Goal: Task Accomplishment & Management: Use online tool/utility

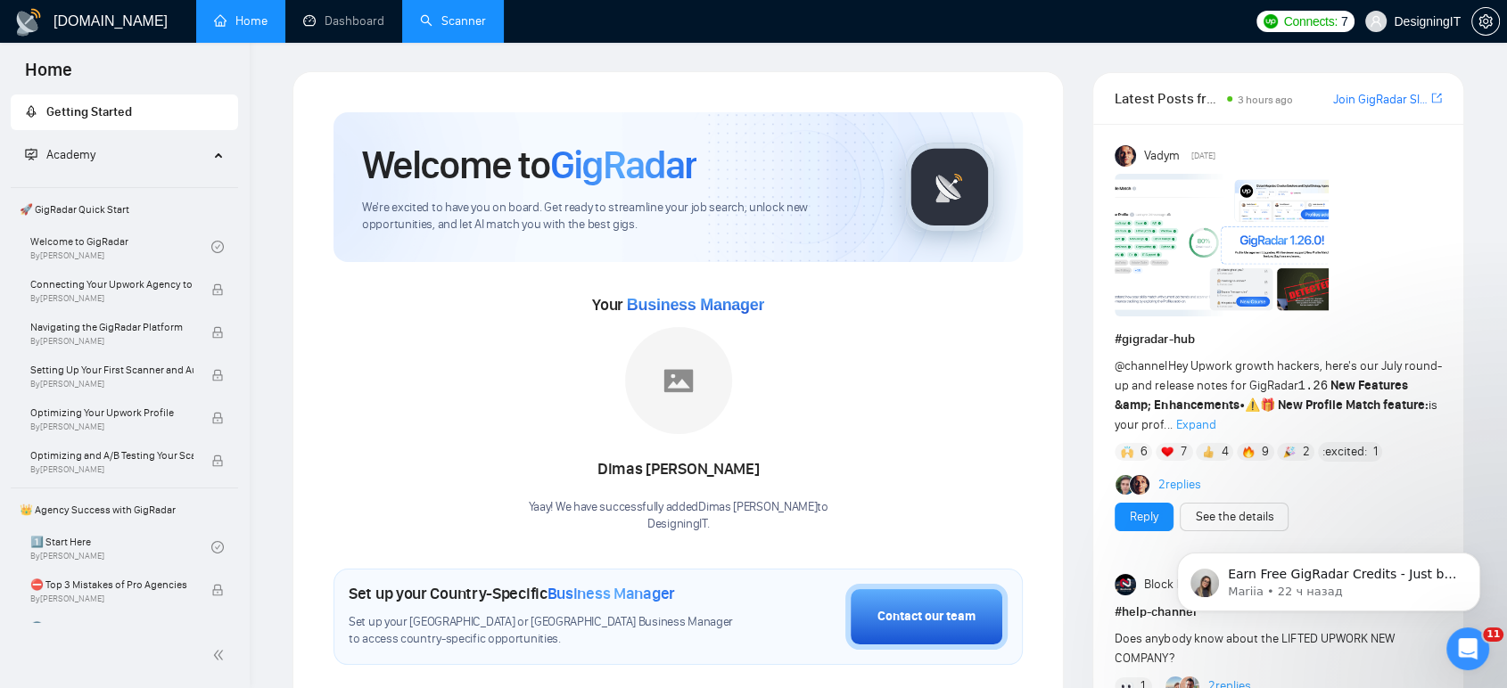
click at [465, 21] on link "Scanner" at bounding box center [453, 20] width 66 height 15
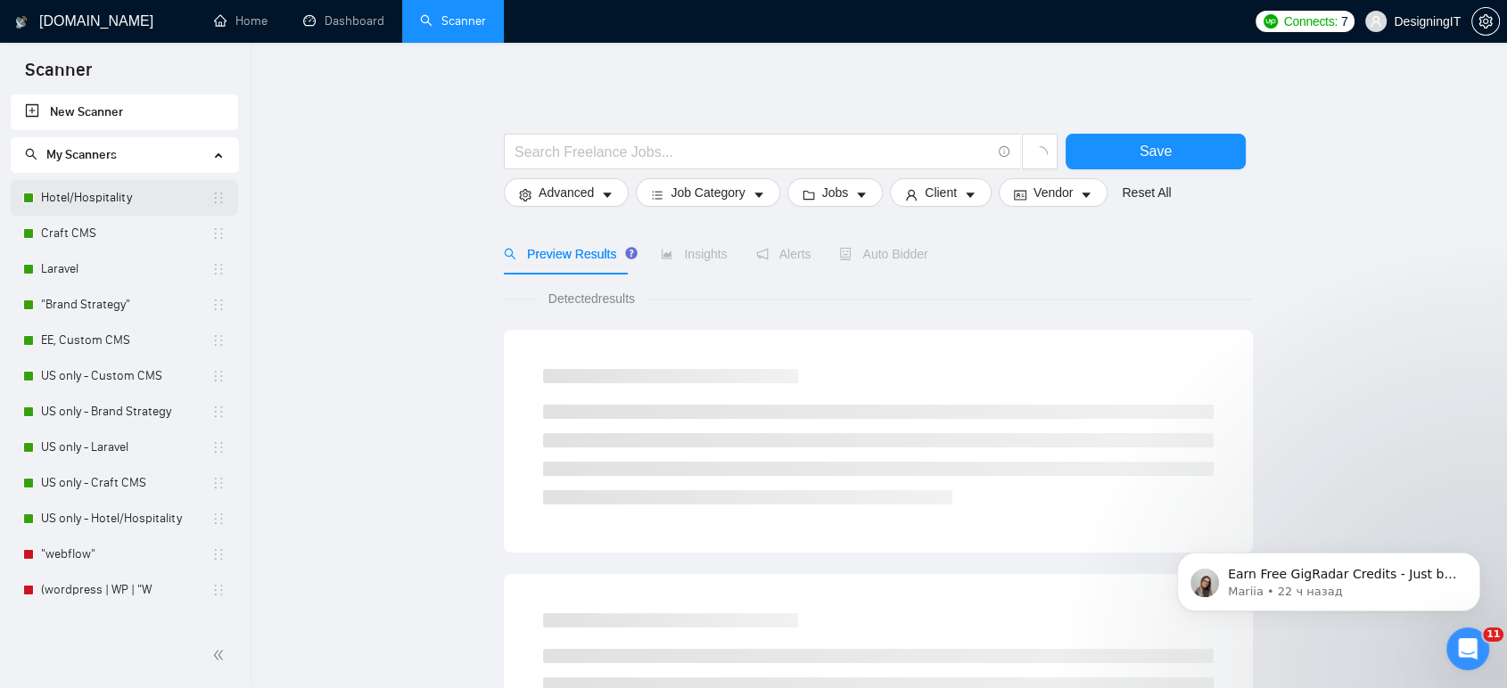
click at [97, 190] on link "Hotel/Hospitality" at bounding box center [126, 198] width 170 height 36
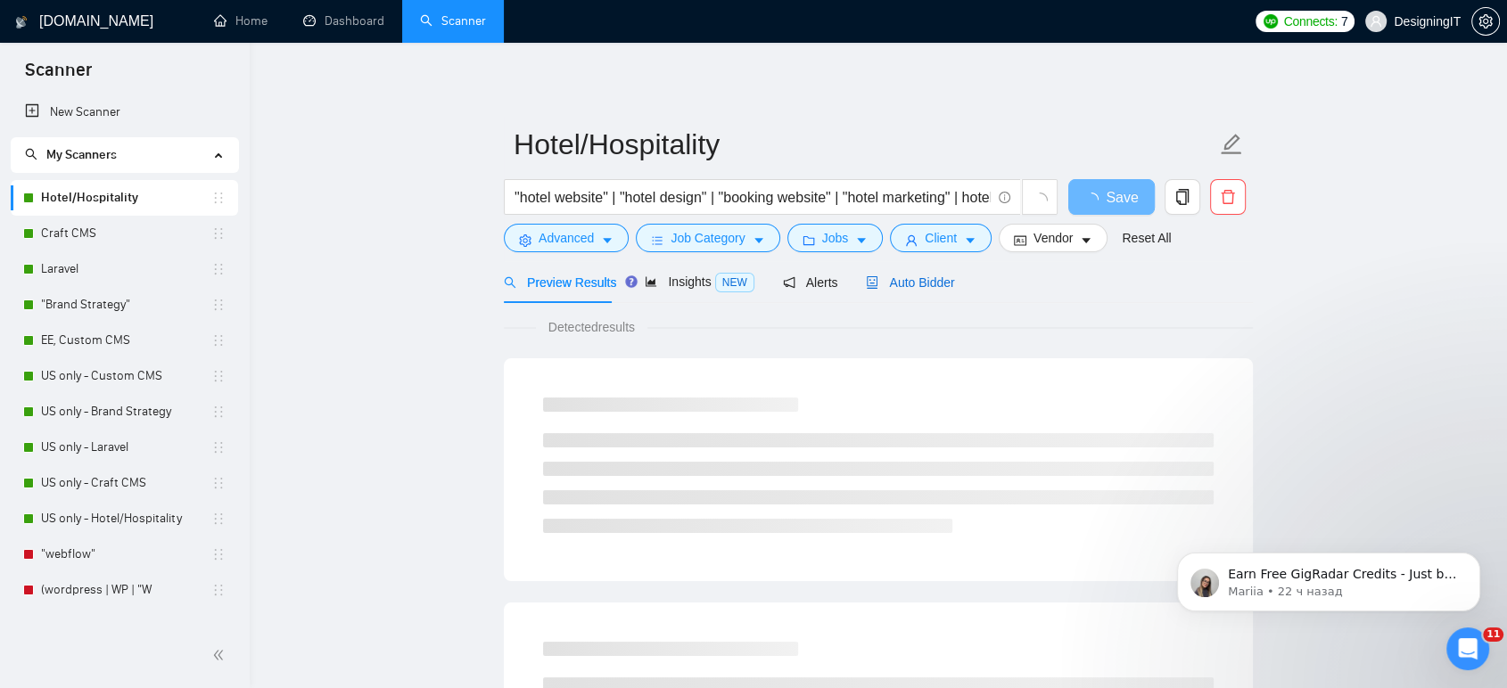
click at [906, 284] on span "Auto Bidder" at bounding box center [910, 282] width 88 height 14
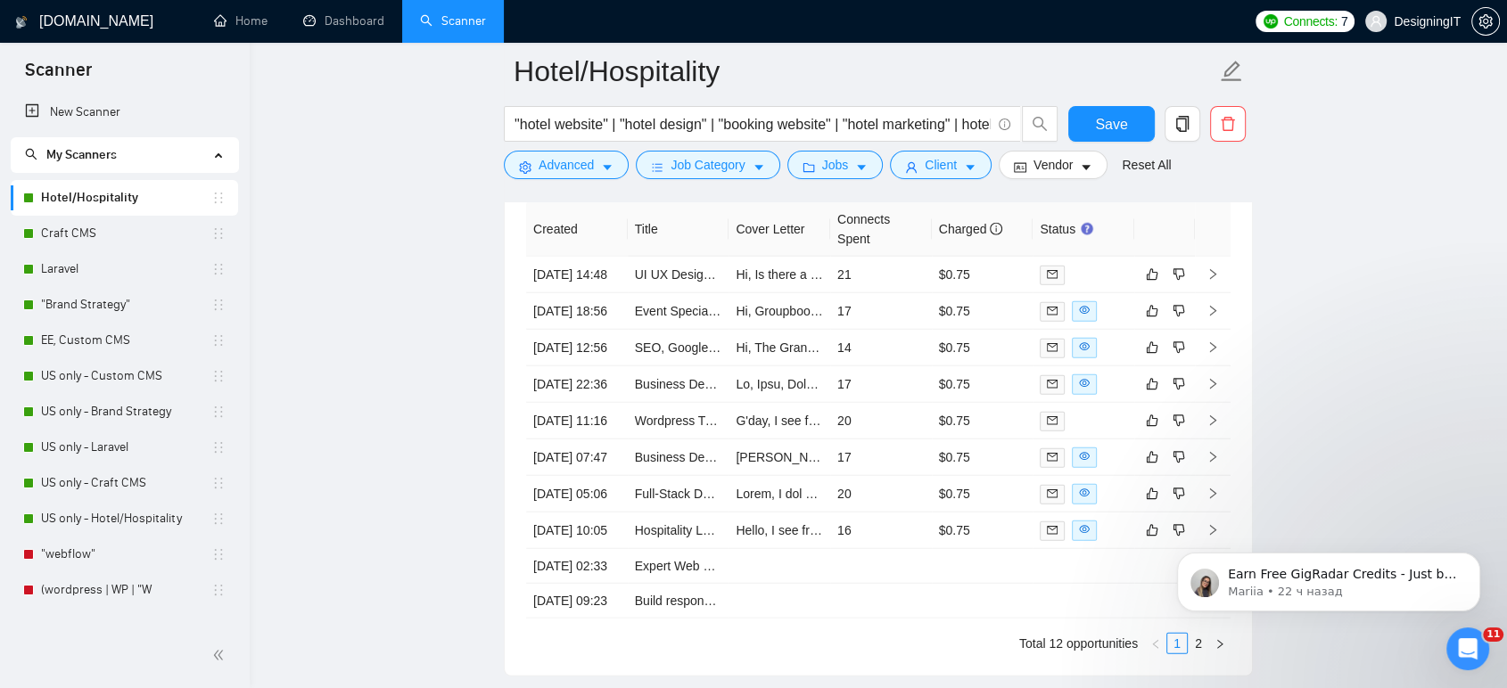
scroll to position [4357, 0]
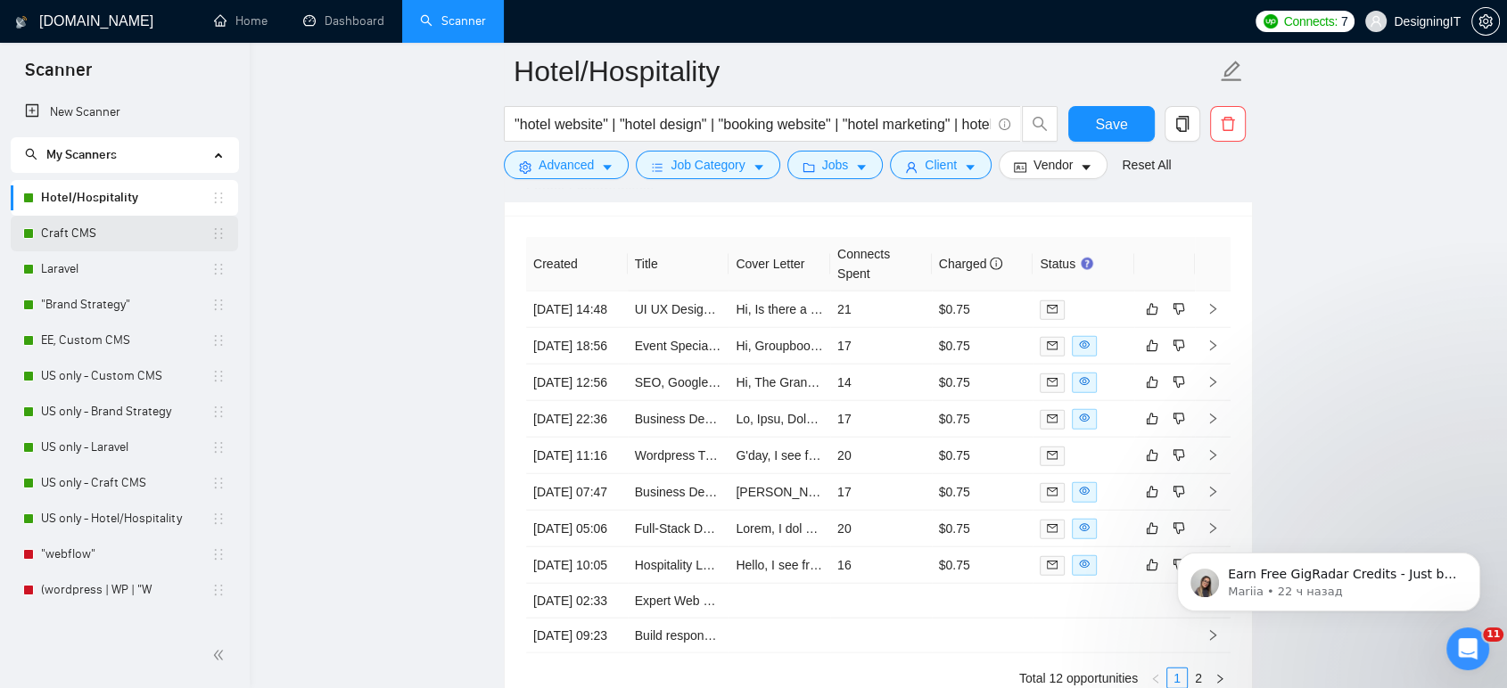
click at [92, 227] on link "Craft CMS" at bounding box center [126, 234] width 170 height 36
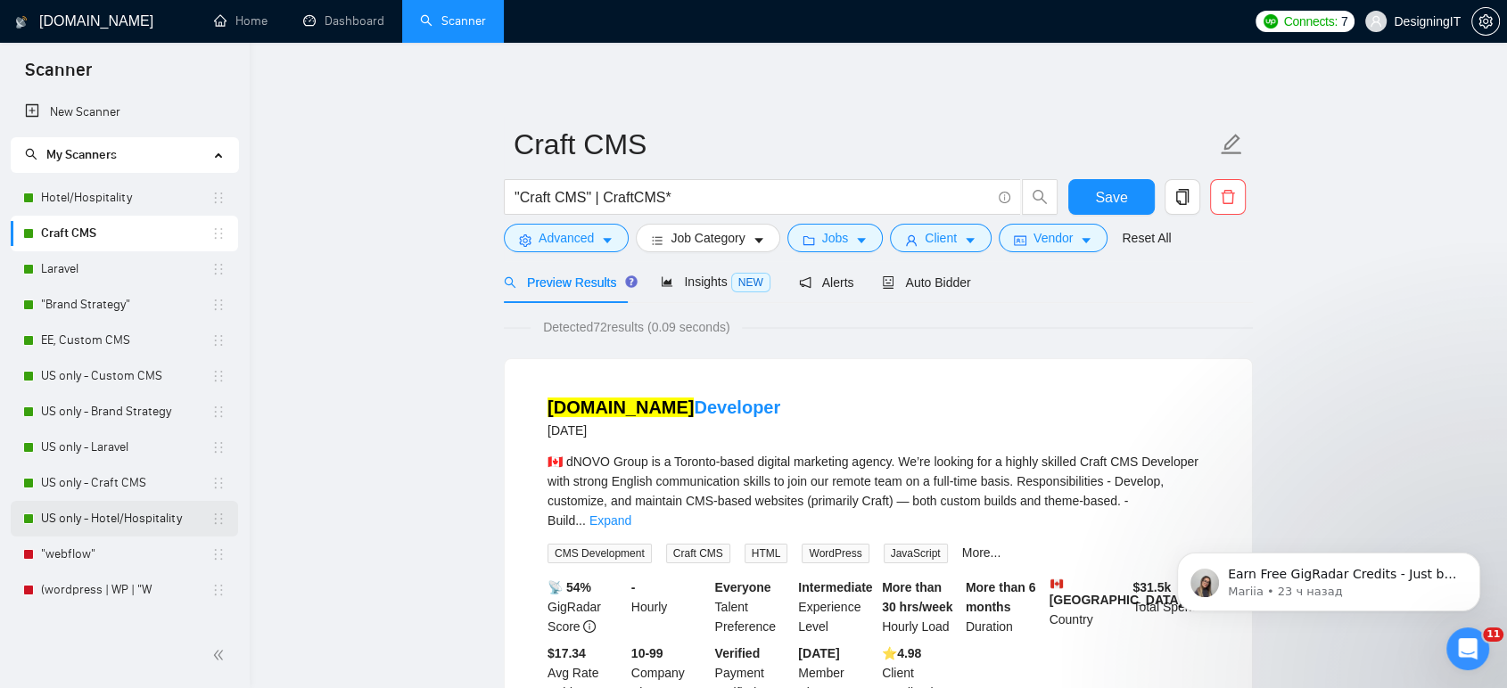
click at [100, 521] on link "US only - Hotel/Hospitality" at bounding box center [126, 519] width 170 height 36
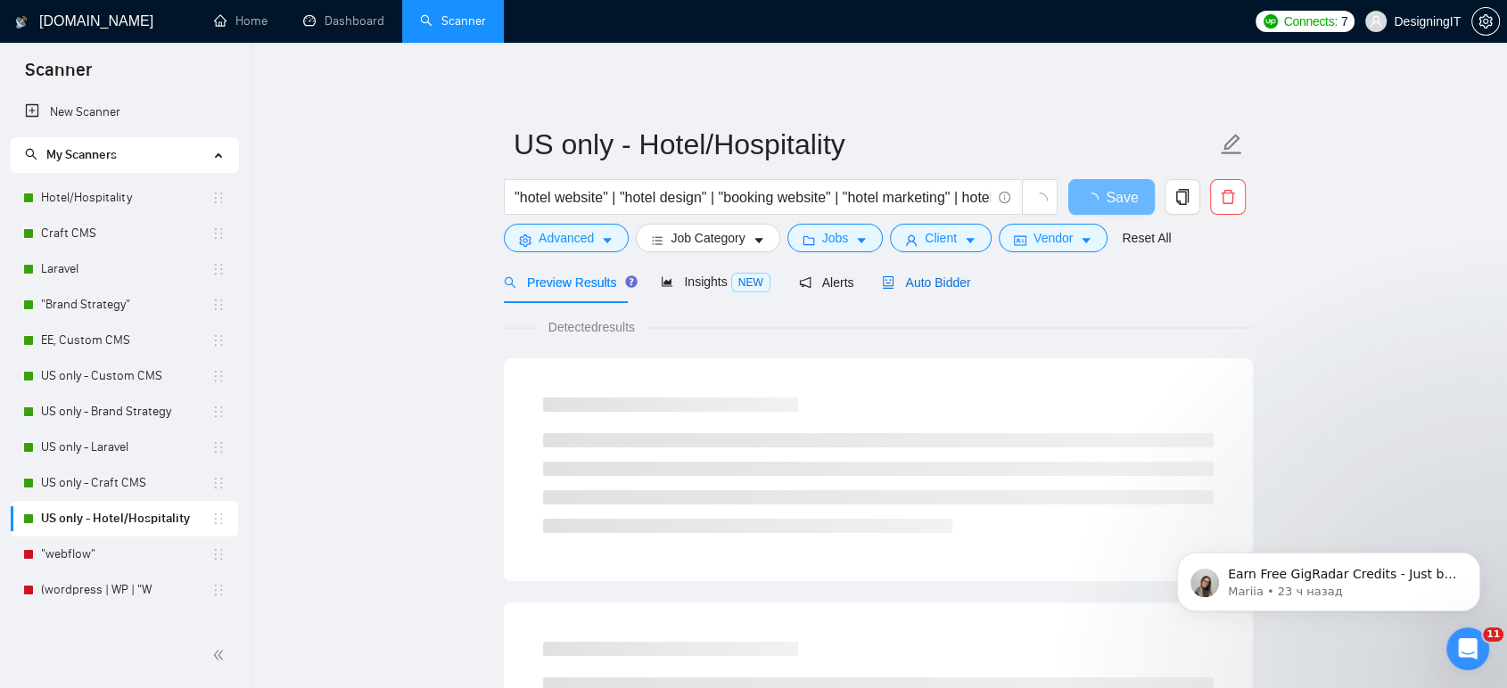
click at [932, 286] on span "Auto Bidder" at bounding box center [926, 282] width 88 height 14
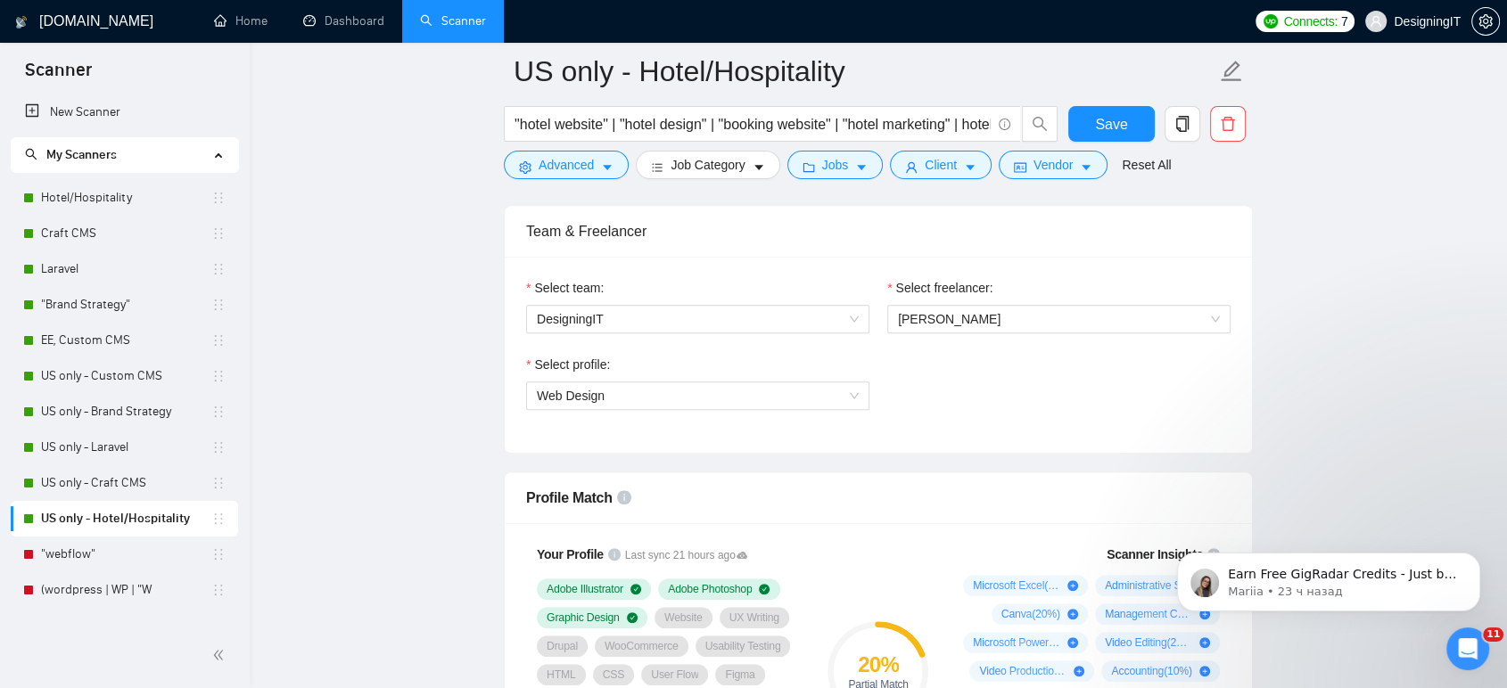
scroll to position [1089, 0]
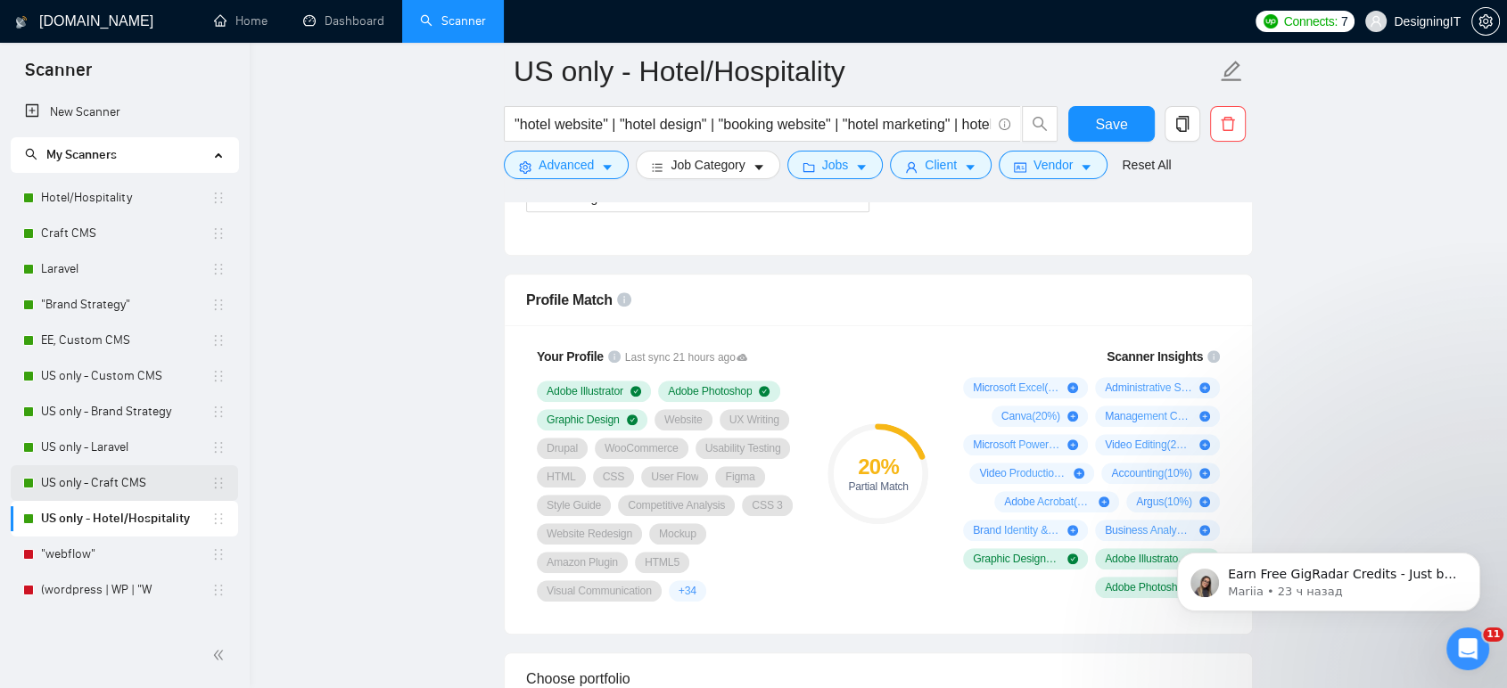
click at [100, 479] on link "US only - Craft CMS" at bounding box center [126, 483] width 170 height 36
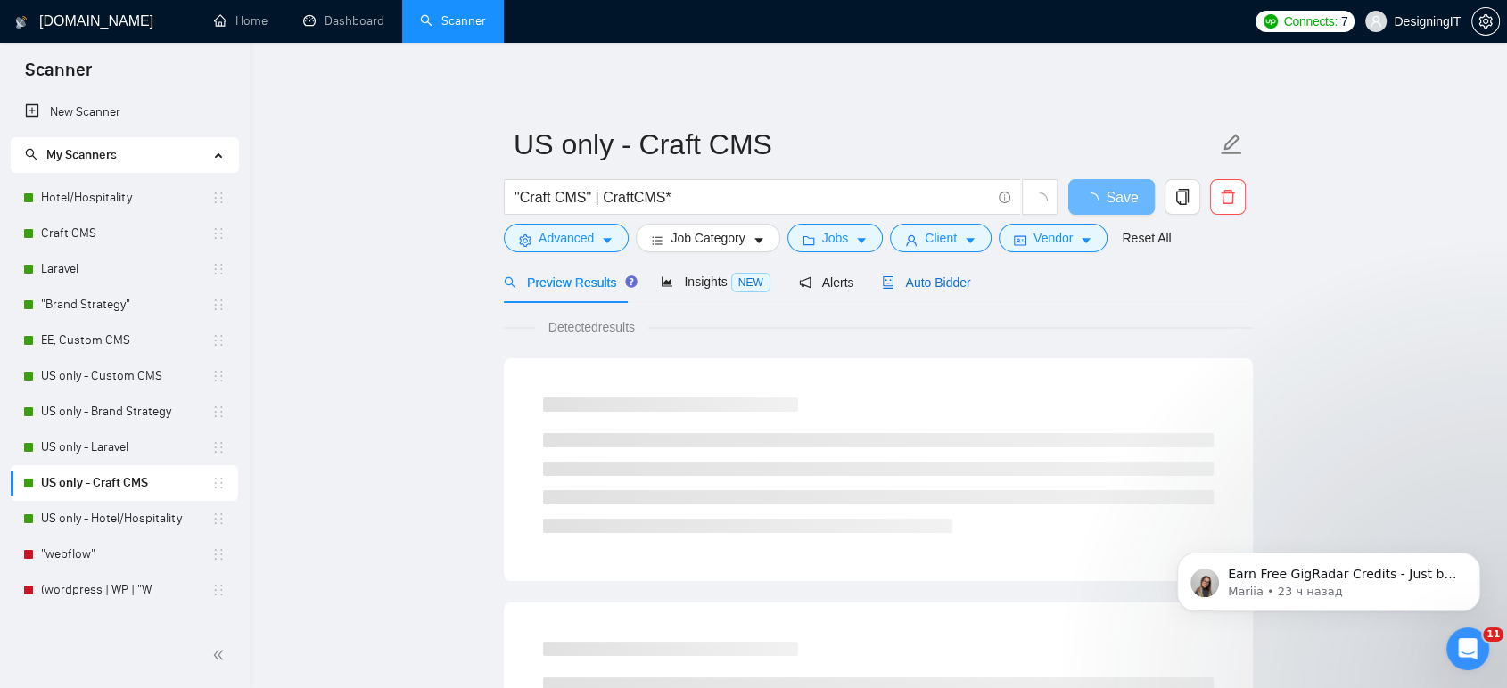
click at [936, 282] on span "Auto Bidder" at bounding box center [926, 282] width 88 height 14
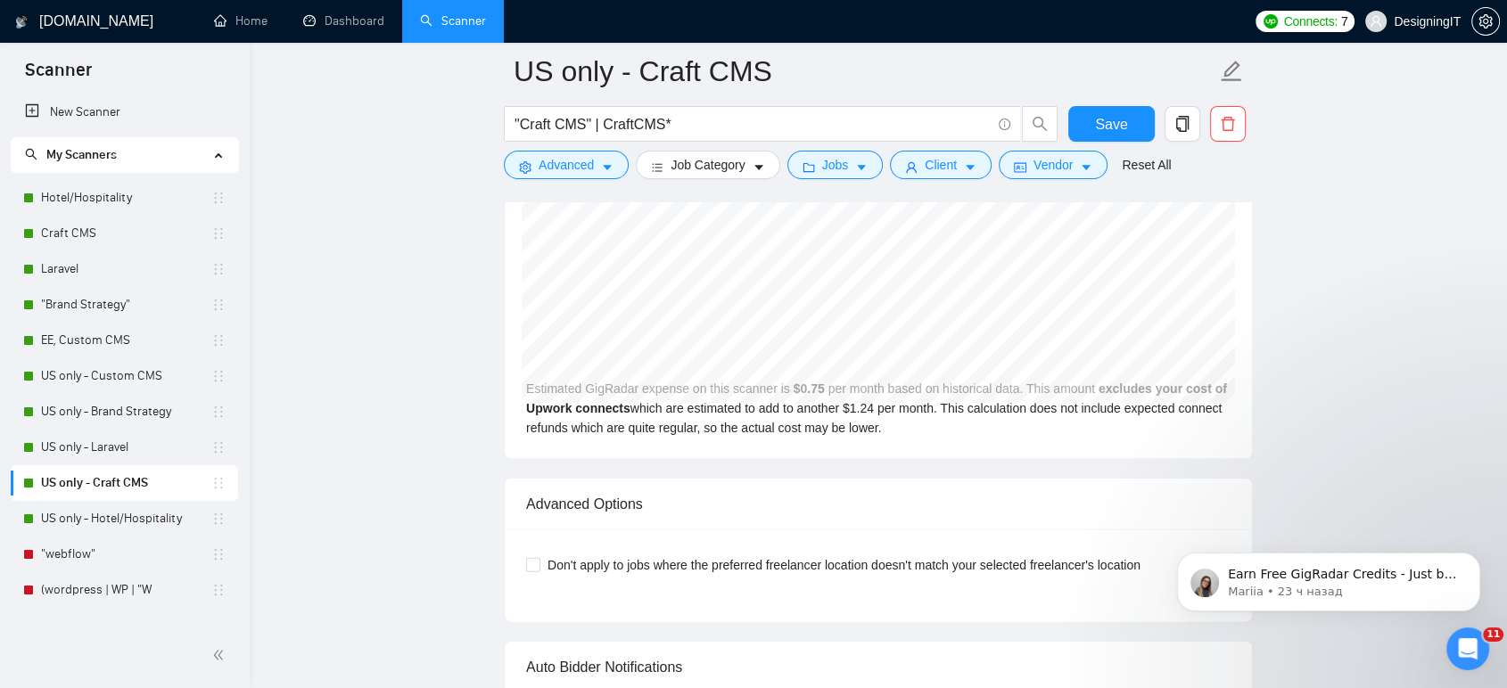
scroll to position [4259, 0]
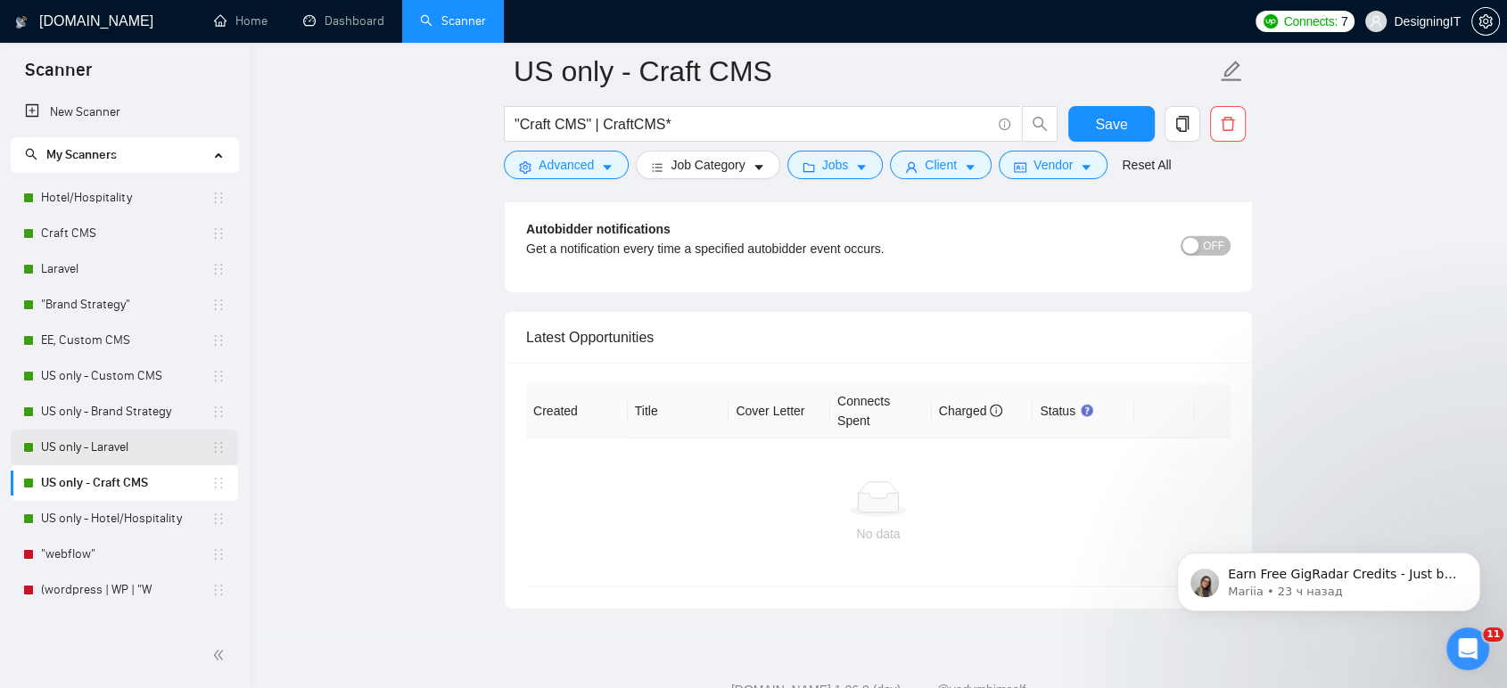
click at [127, 444] on link "US only - Laravel" at bounding box center [126, 448] width 170 height 36
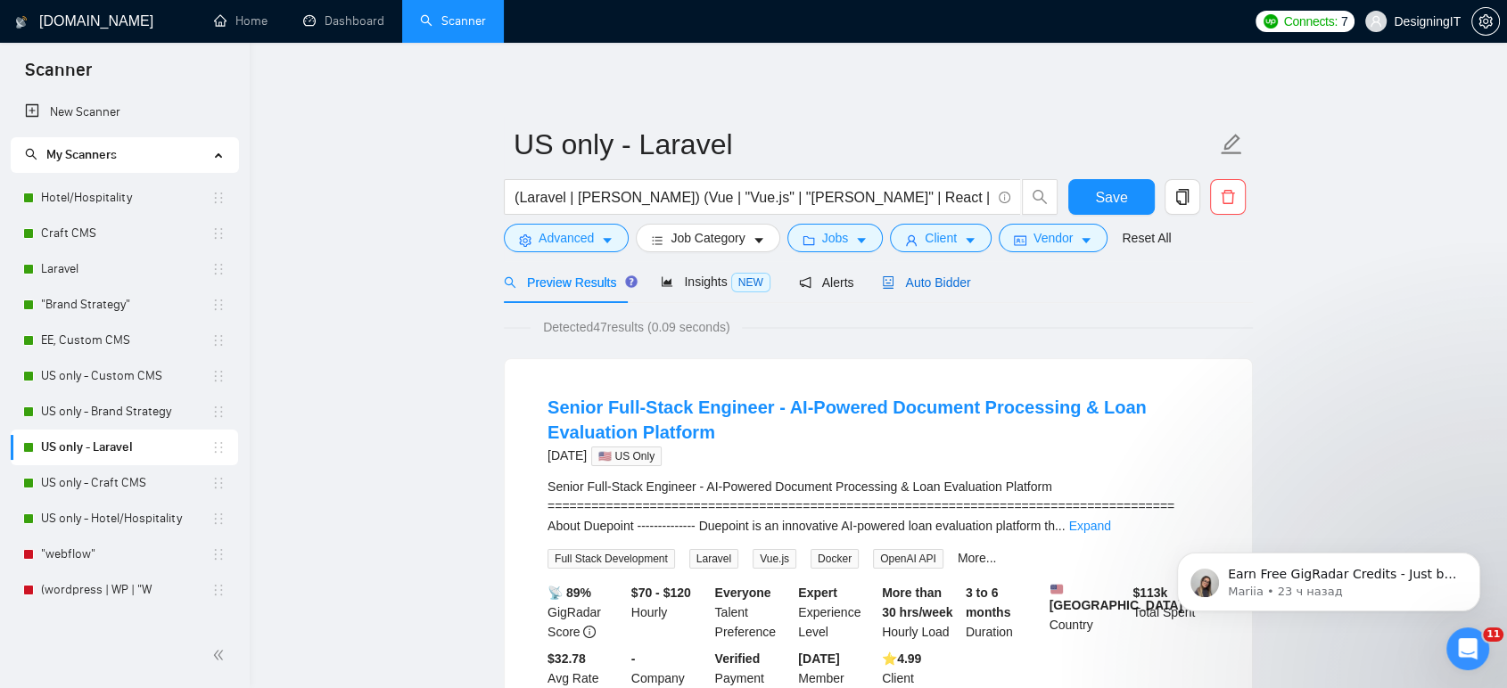
click at [934, 280] on span "Auto Bidder" at bounding box center [926, 282] width 88 height 14
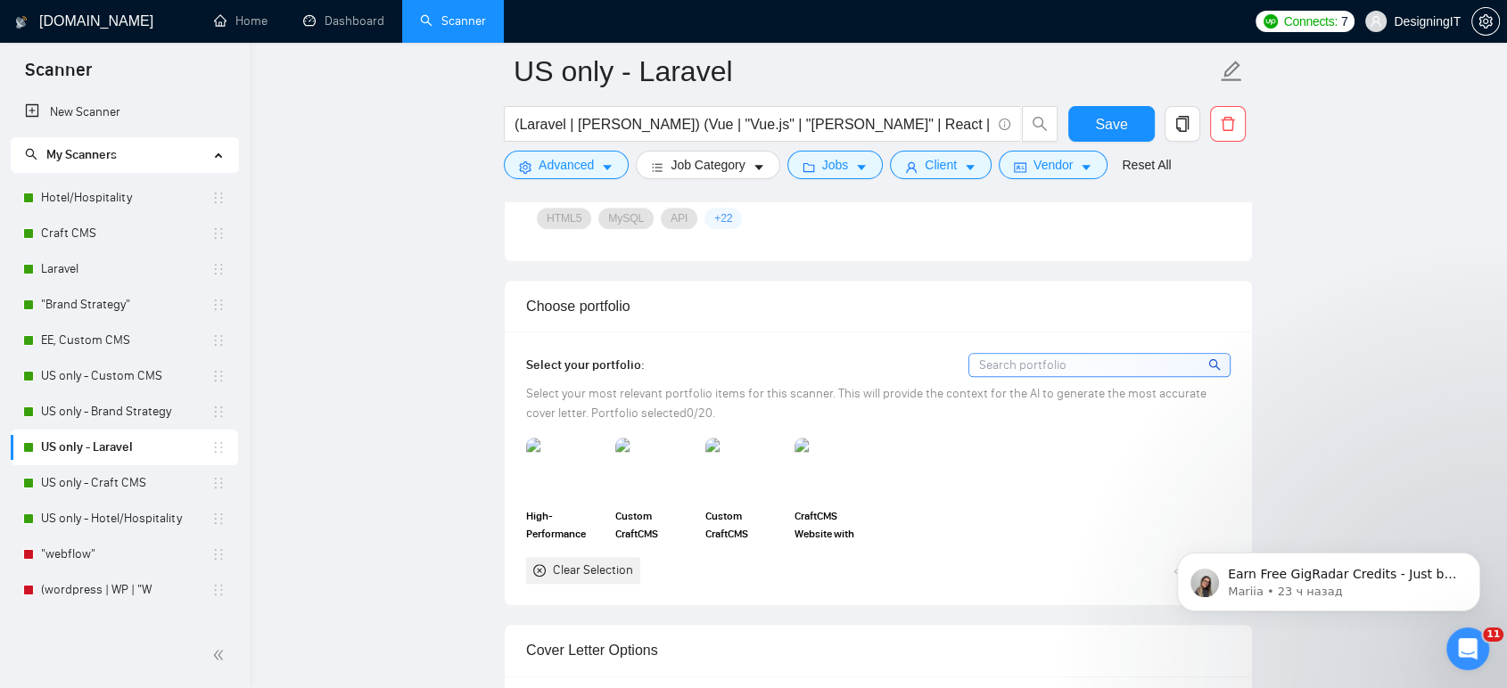
scroll to position [1287, 0]
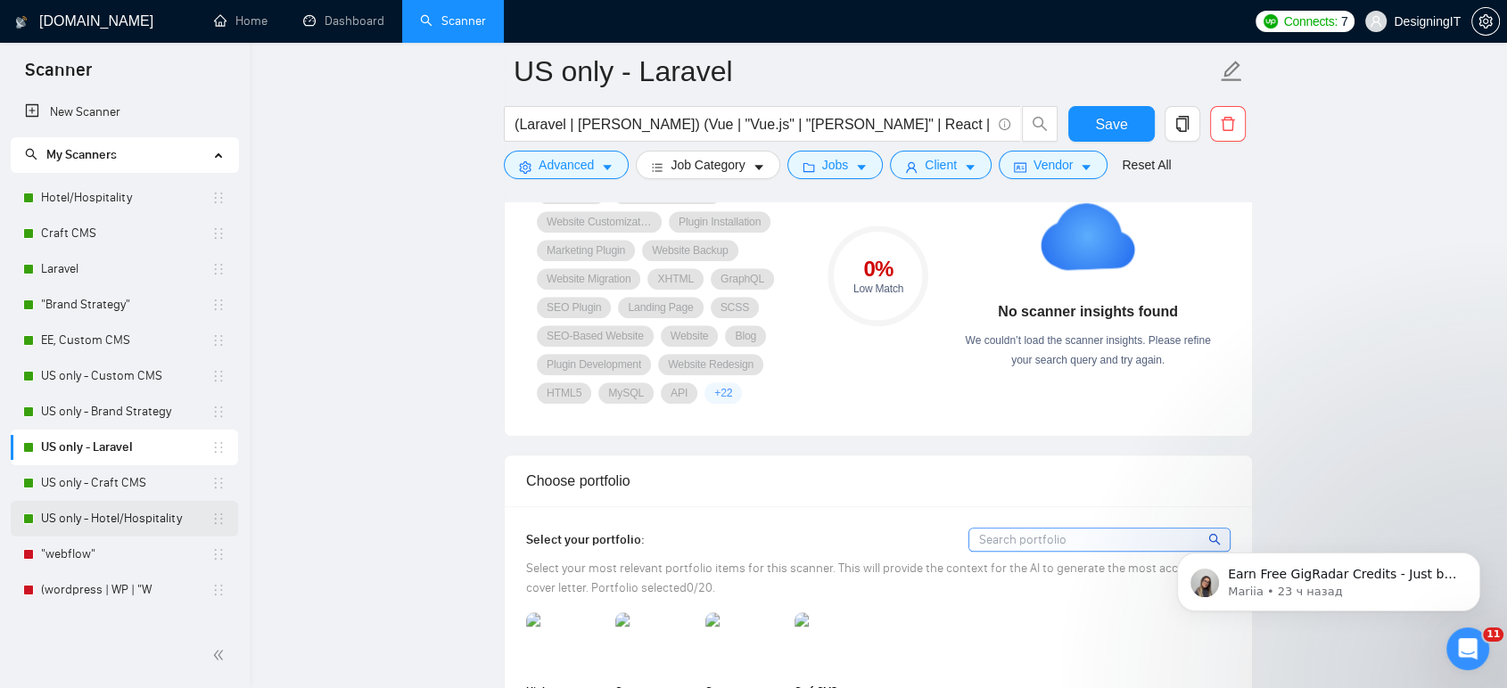
click at [139, 520] on link "US only - Hotel/Hospitality" at bounding box center [126, 519] width 170 height 36
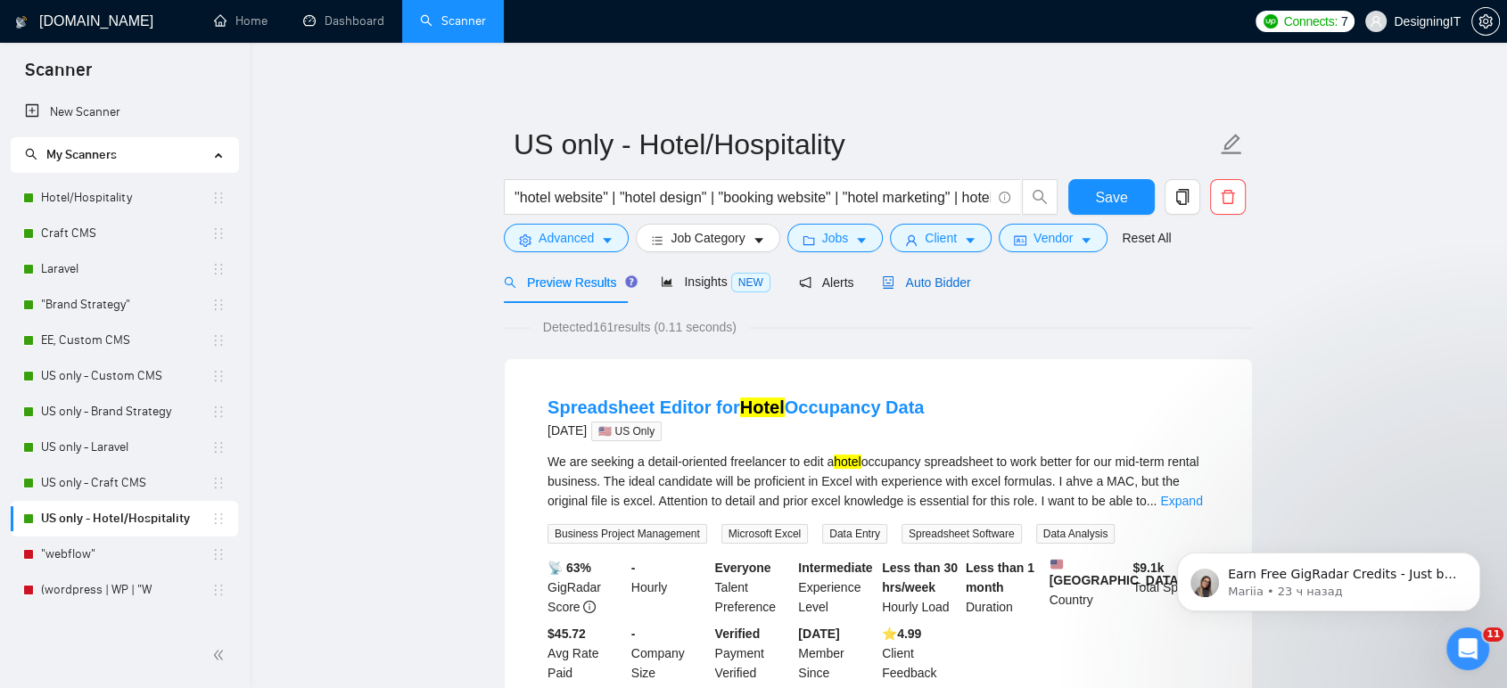
click at [947, 283] on span "Auto Bidder" at bounding box center [926, 282] width 88 height 14
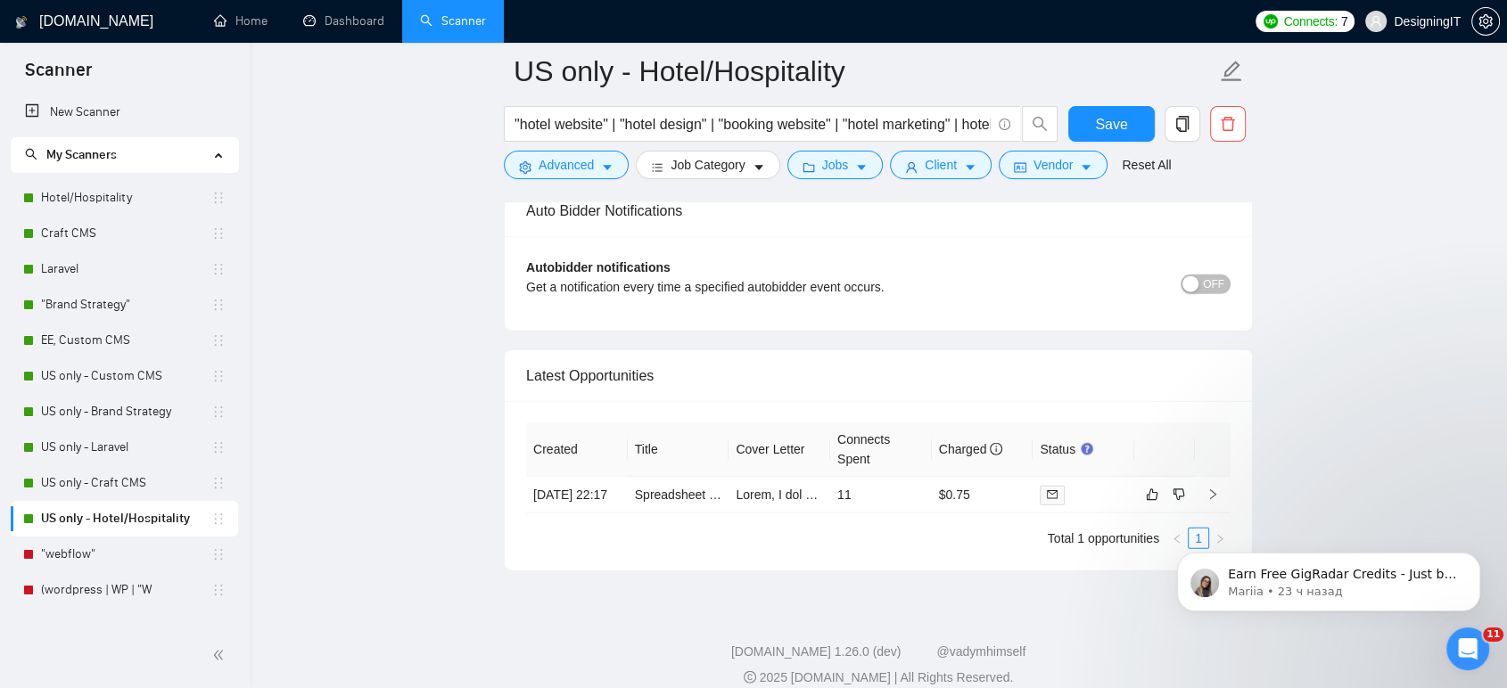
scroll to position [3904, 0]
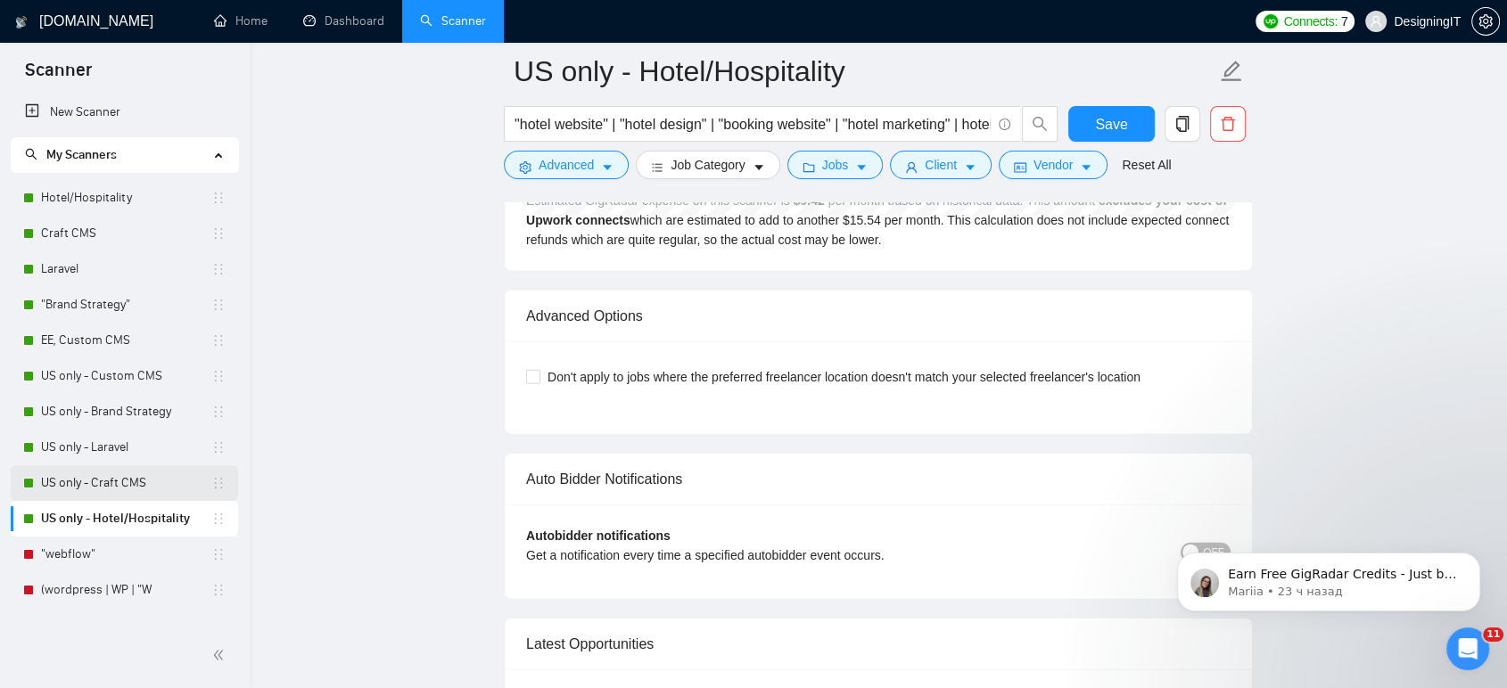
click at [100, 474] on link "US only - Craft CMS" at bounding box center [126, 483] width 170 height 36
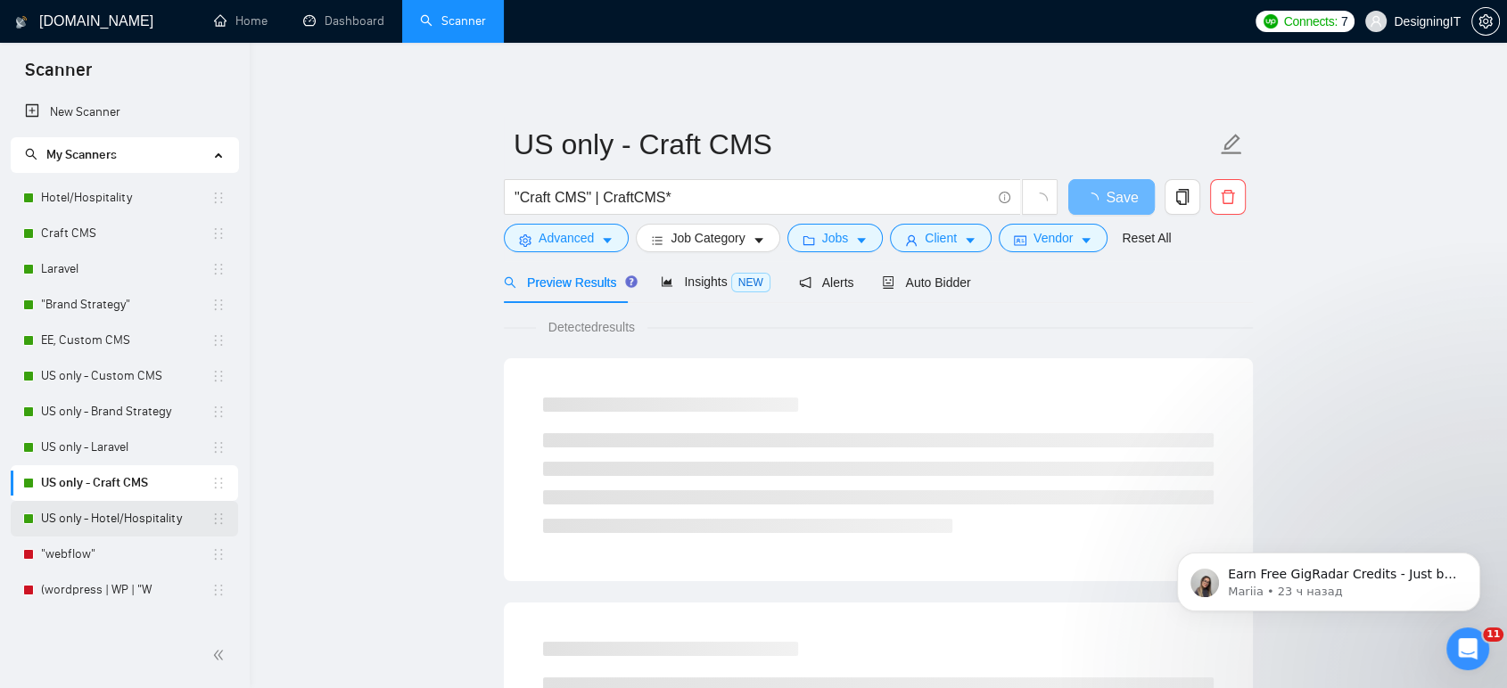
click at [83, 514] on link "US only - Hotel/Hospitality" at bounding box center [126, 519] width 170 height 36
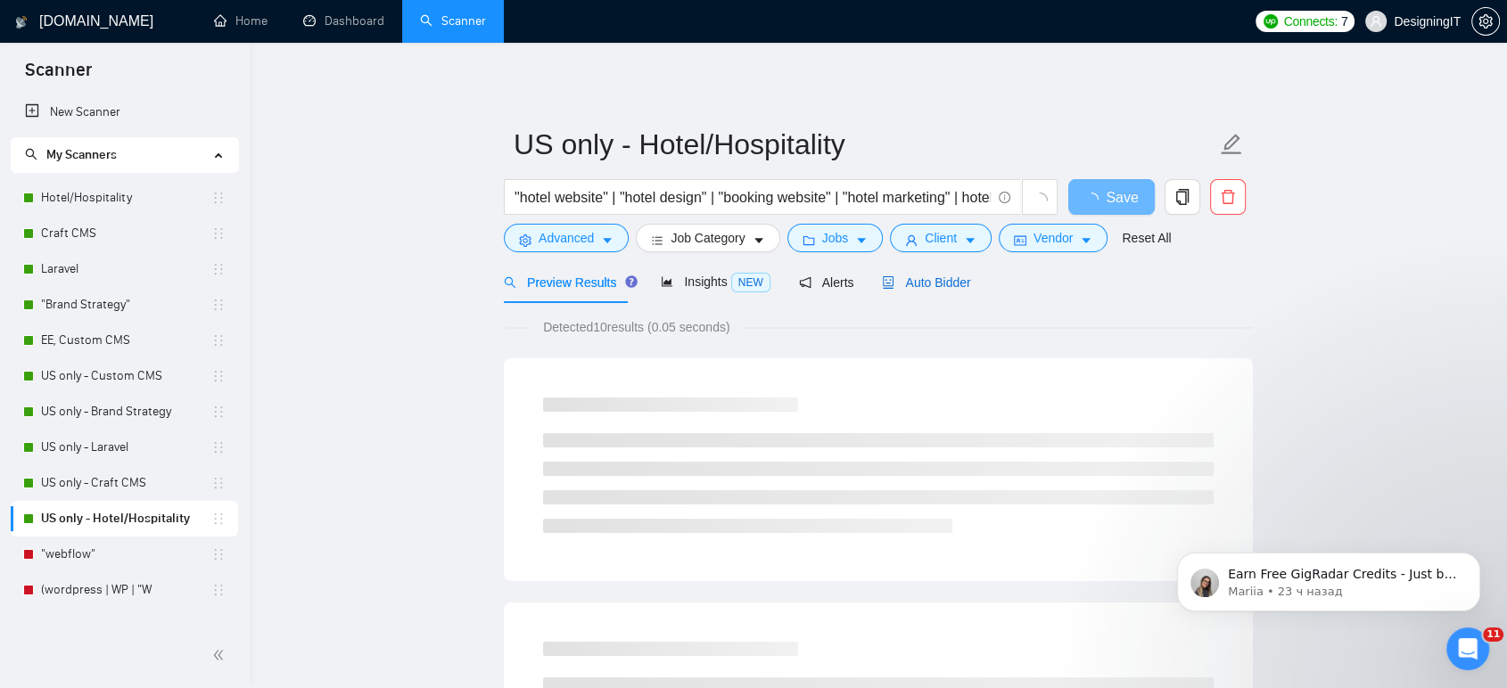
click at [941, 286] on span "Auto Bidder" at bounding box center [926, 282] width 88 height 14
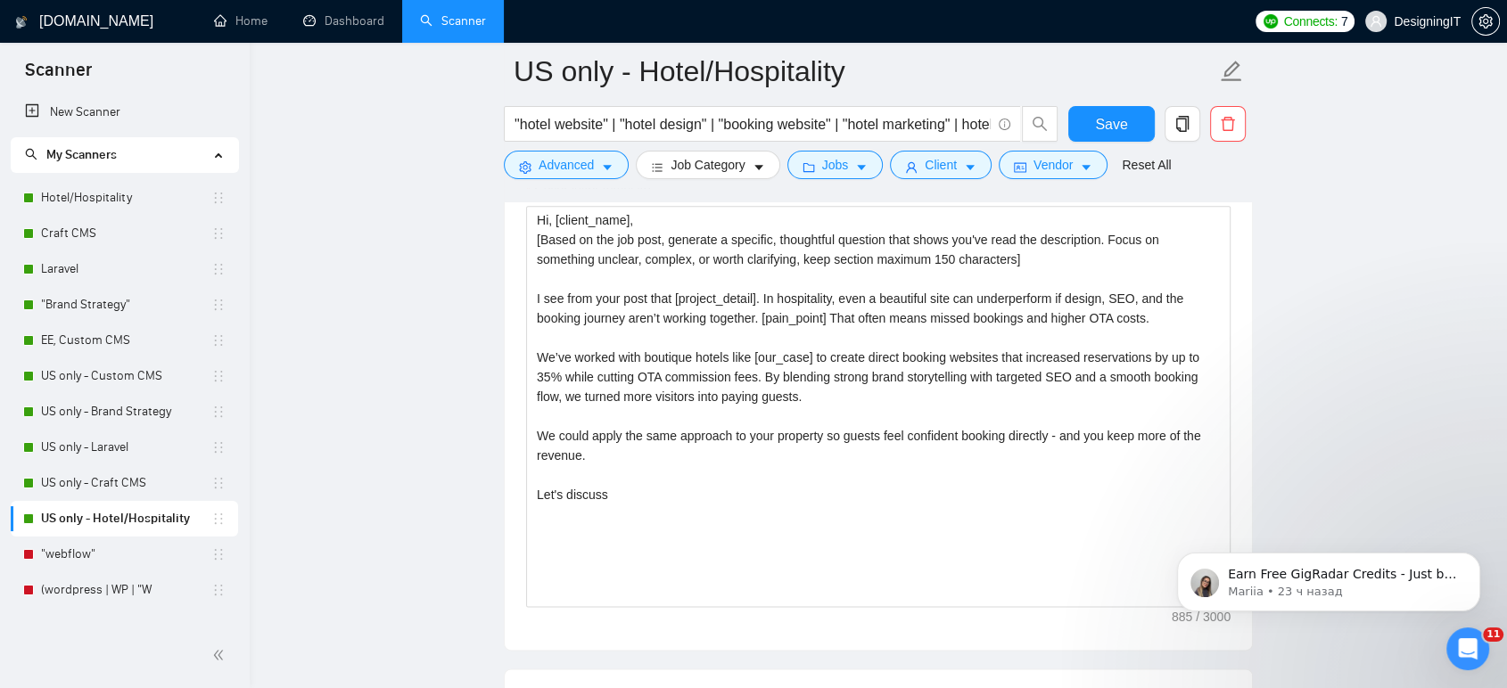
scroll to position [1584, 0]
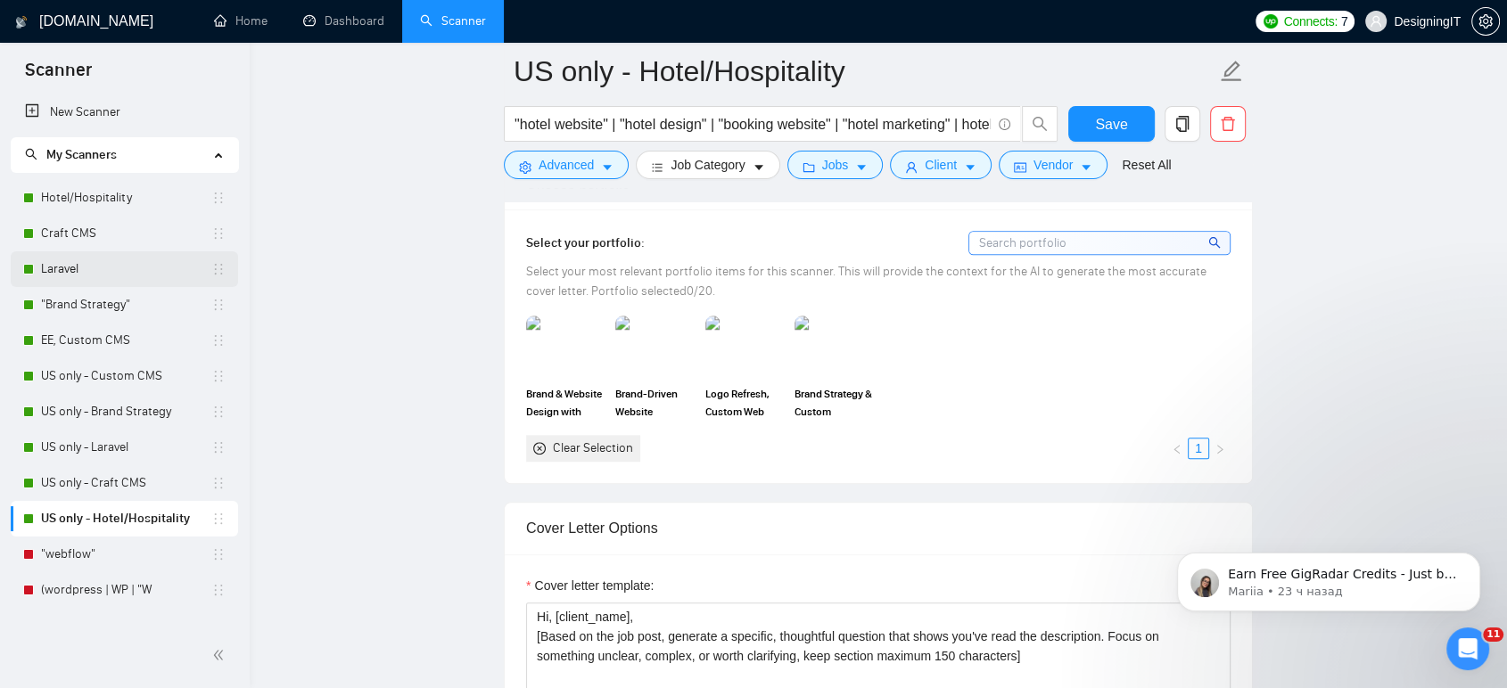
click at [71, 269] on link "Laravel" at bounding box center [126, 269] width 170 height 36
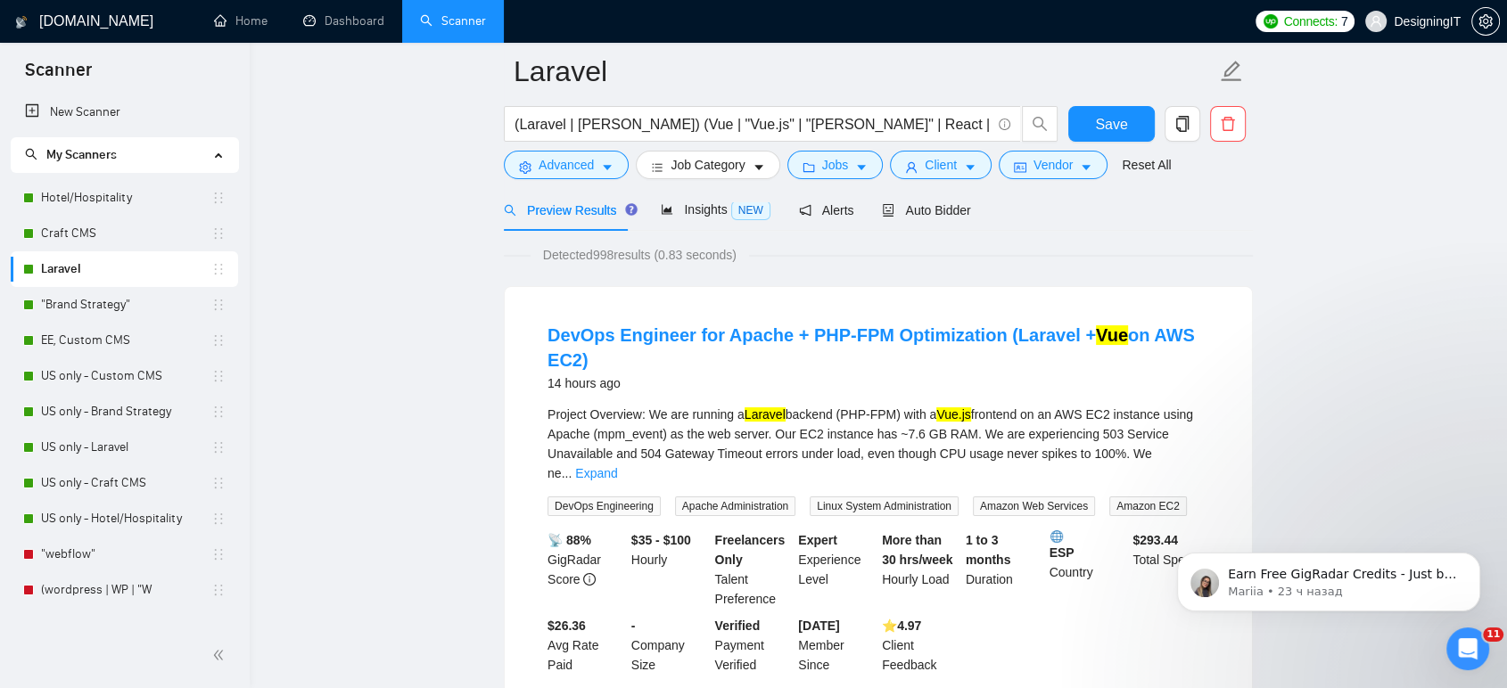
scroll to position [198, 0]
